Goal: Navigation & Orientation: Find specific page/section

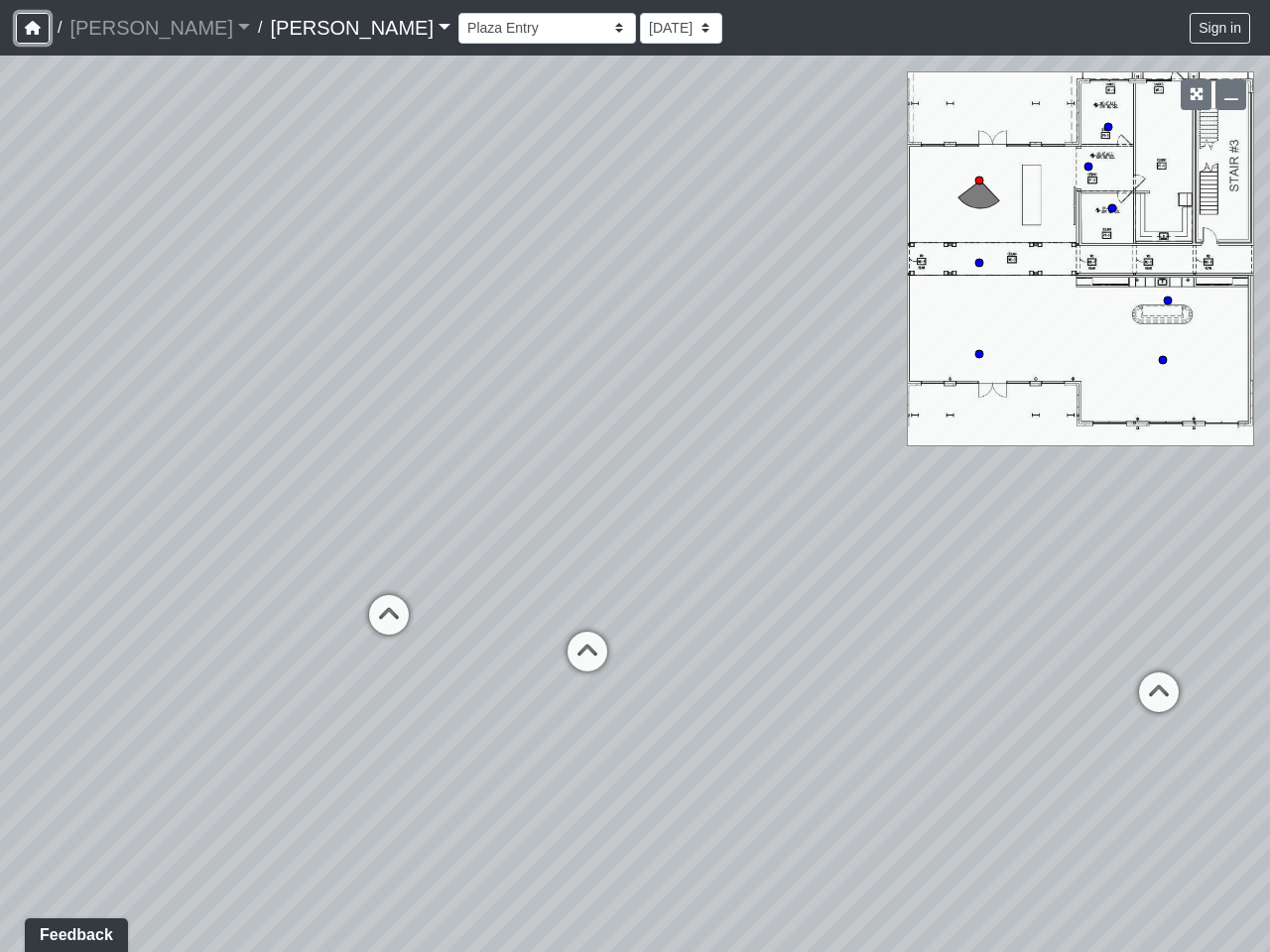
click at [33, 28] on icon "button" at bounding box center [33, 28] width 16 height 14
click at [1220, 28] on button "Sign in" at bounding box center [1219, 28] width 61 height 31
click at [1195, 95] on icon "button" at bounding box center [1196, 95] width 14 height 14
click at [1230, 95] on icon "button" at bounding box center [1231, 95] width 14 height 14
click at [587, 652] on icon at bounding box center [587, 662] width 60 height 60
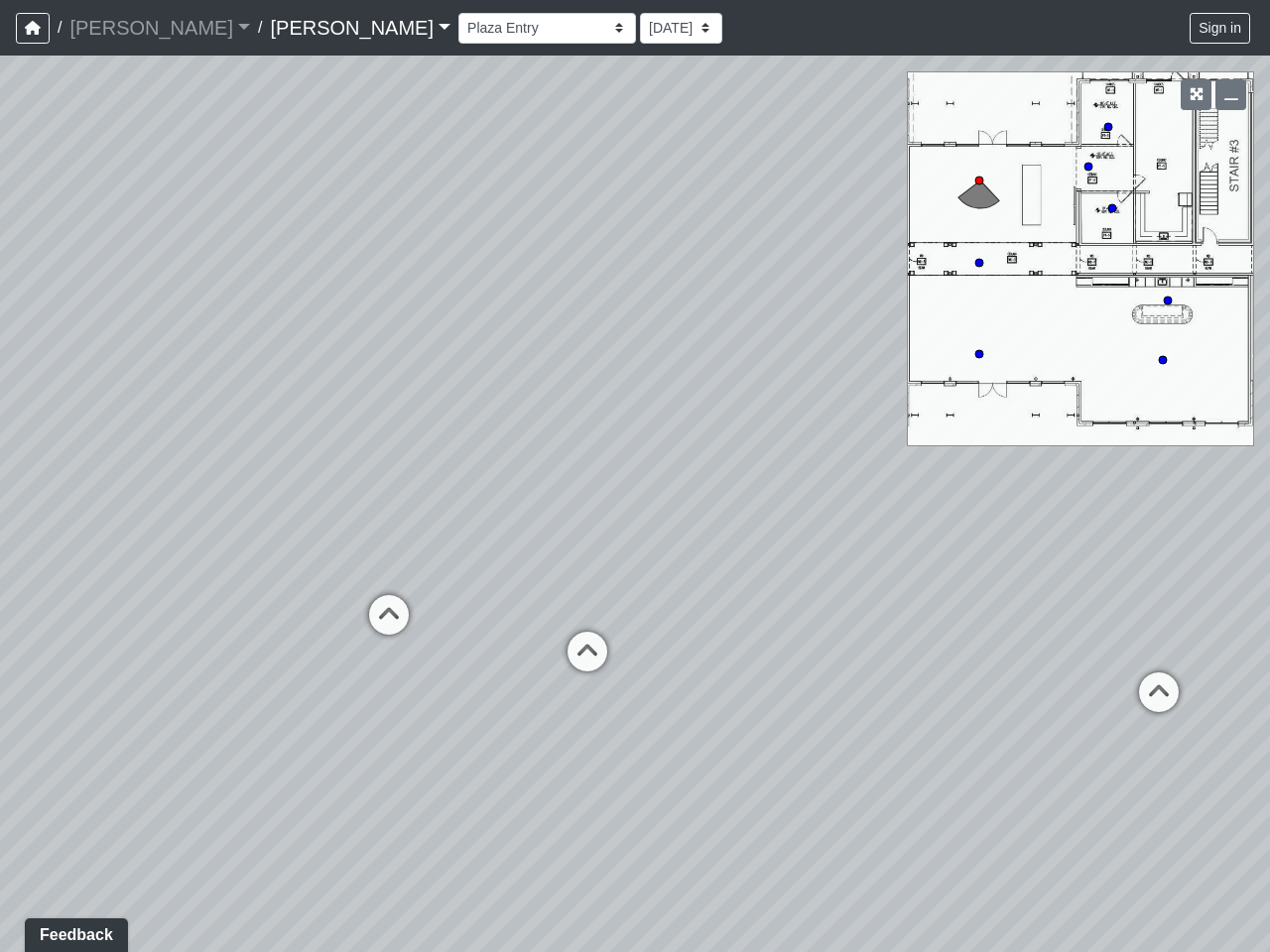
click at [389, 615] on div "Loading... Offices Loading... Lobby Hallway Loading... Clubroom Loading... [GEO…" at bounding box center [635, 503] width 1270 height 896
click at [1158, 693] on div "Loading... Offices Loading... Lobby Hallway Loading... Clubroom Loading... [GEO…" at bounding box center [635, 503] width 1270 height 896
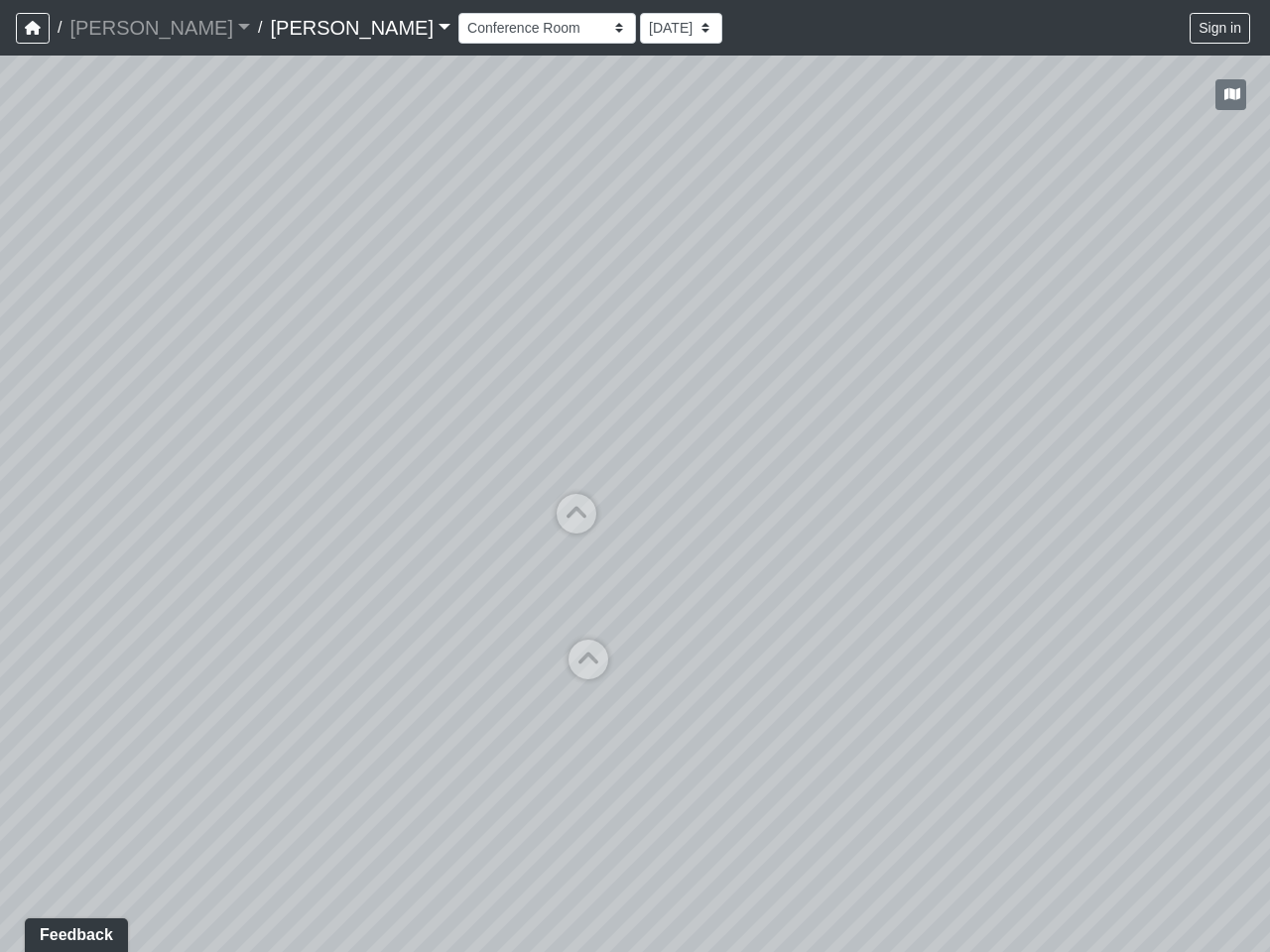
select select "dVsuZF5fYEZc4s4z7yEBLd"
